Goal: Check status: Check status

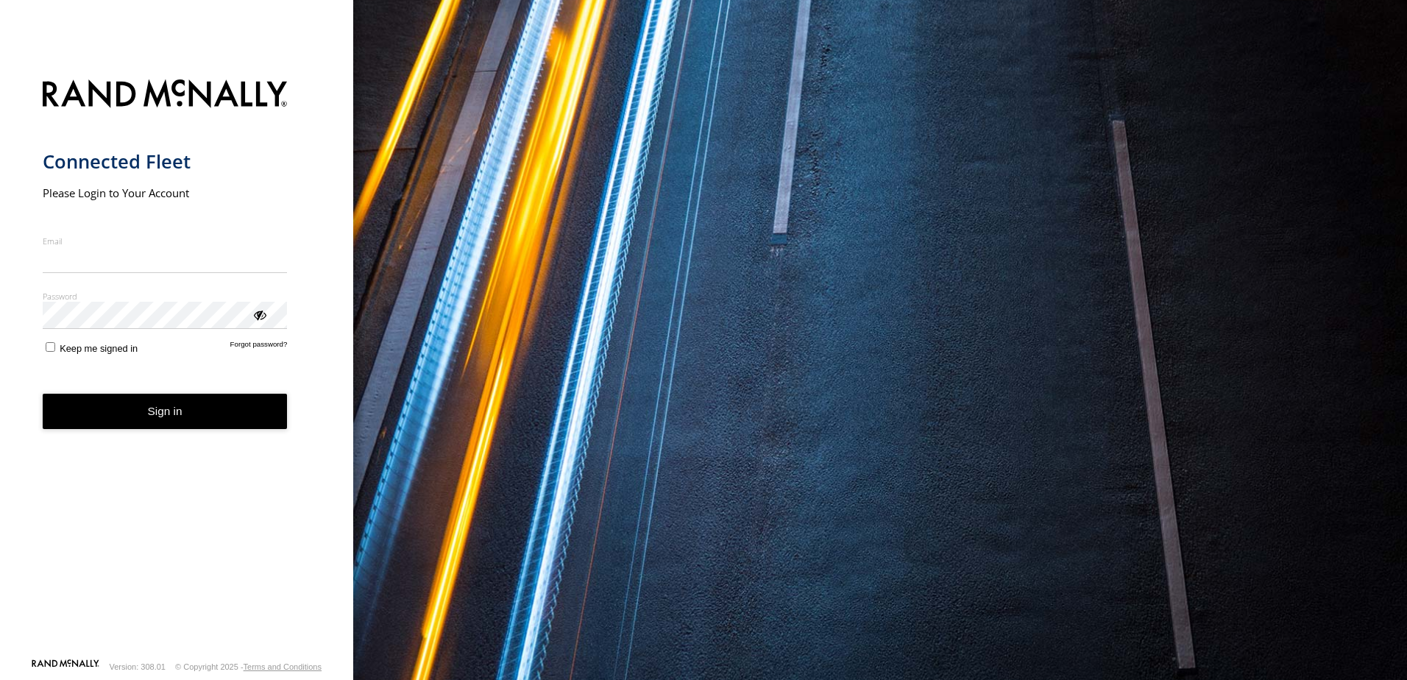
type input "**********"
click at [164, 425] on button "Sign in" at bounding box center [165, 412] width 245 height 36
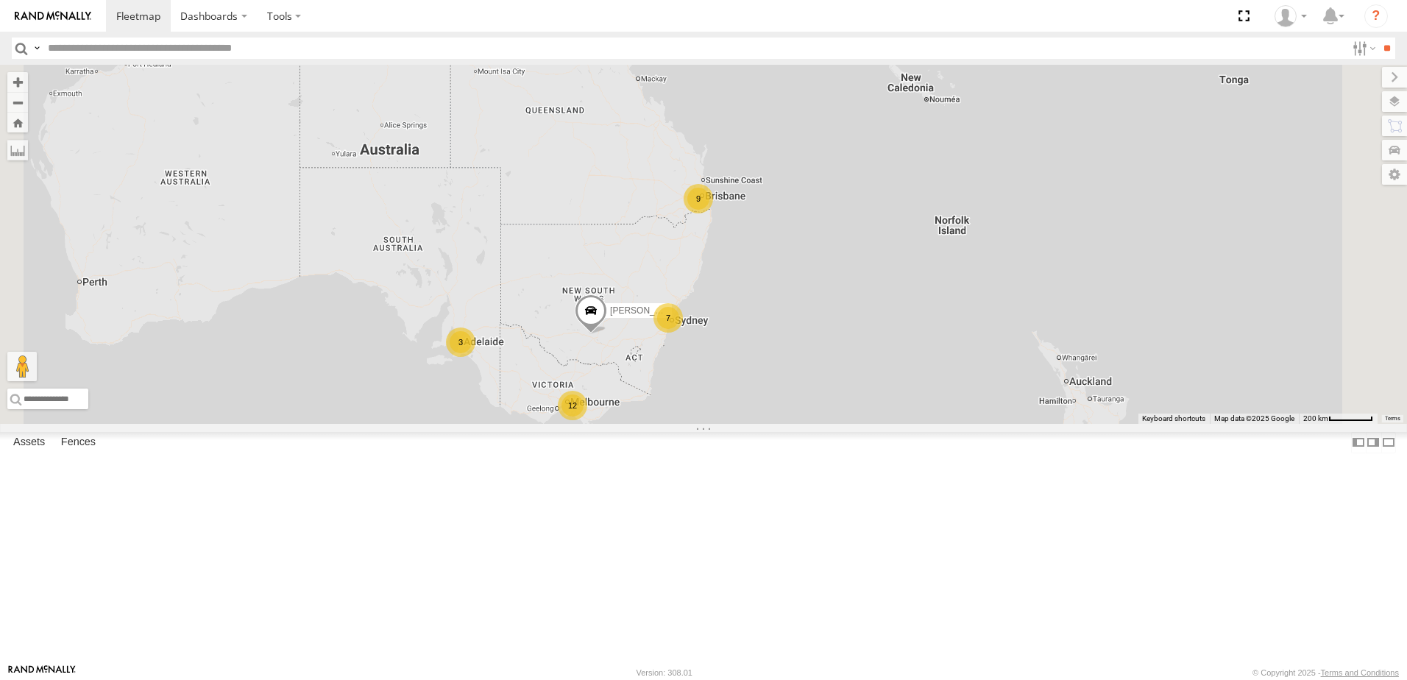
click at [0, 0] on span at bounding box center [0, 0] width 0 height 0
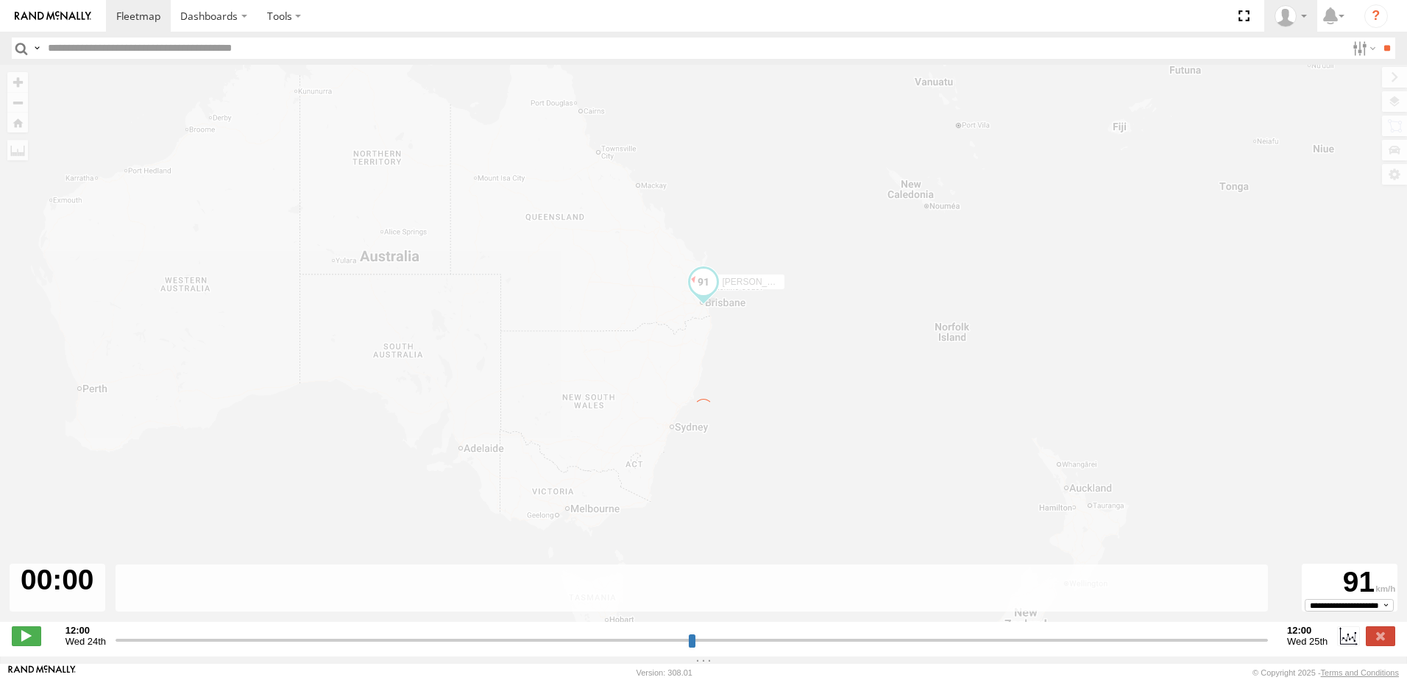
type input "**********"
